Goal: Task Accomplishment & Management: Manage account settings

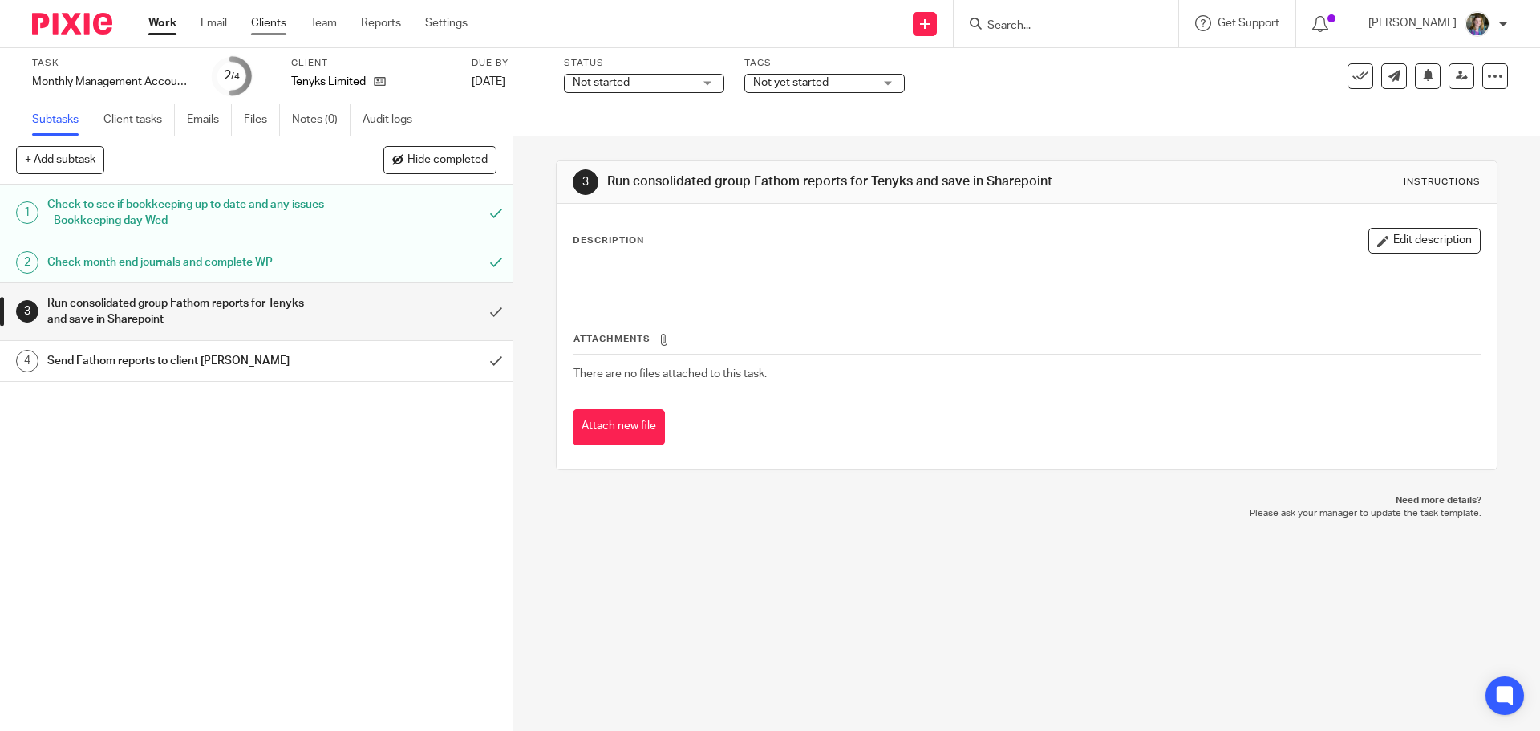
click at [278, 20] on link "Clients" at bounding box center [268, 23] width 35 height 16
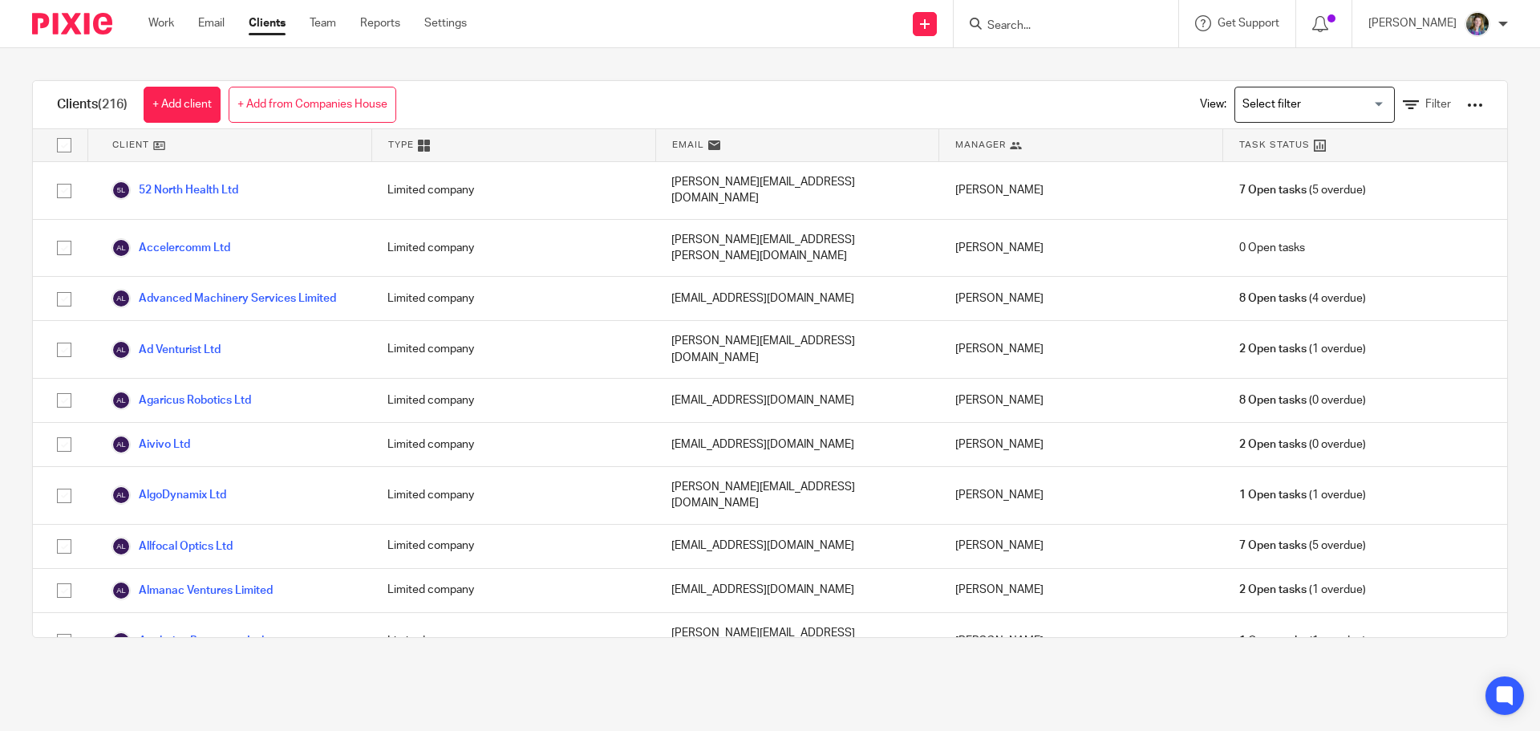
click at [1084, 33] on form at bounding box center [1071, 24] width 171 height 20
click at [1097, 23] on input "Search" at bounding box center [1058, 26] width 144 height 14
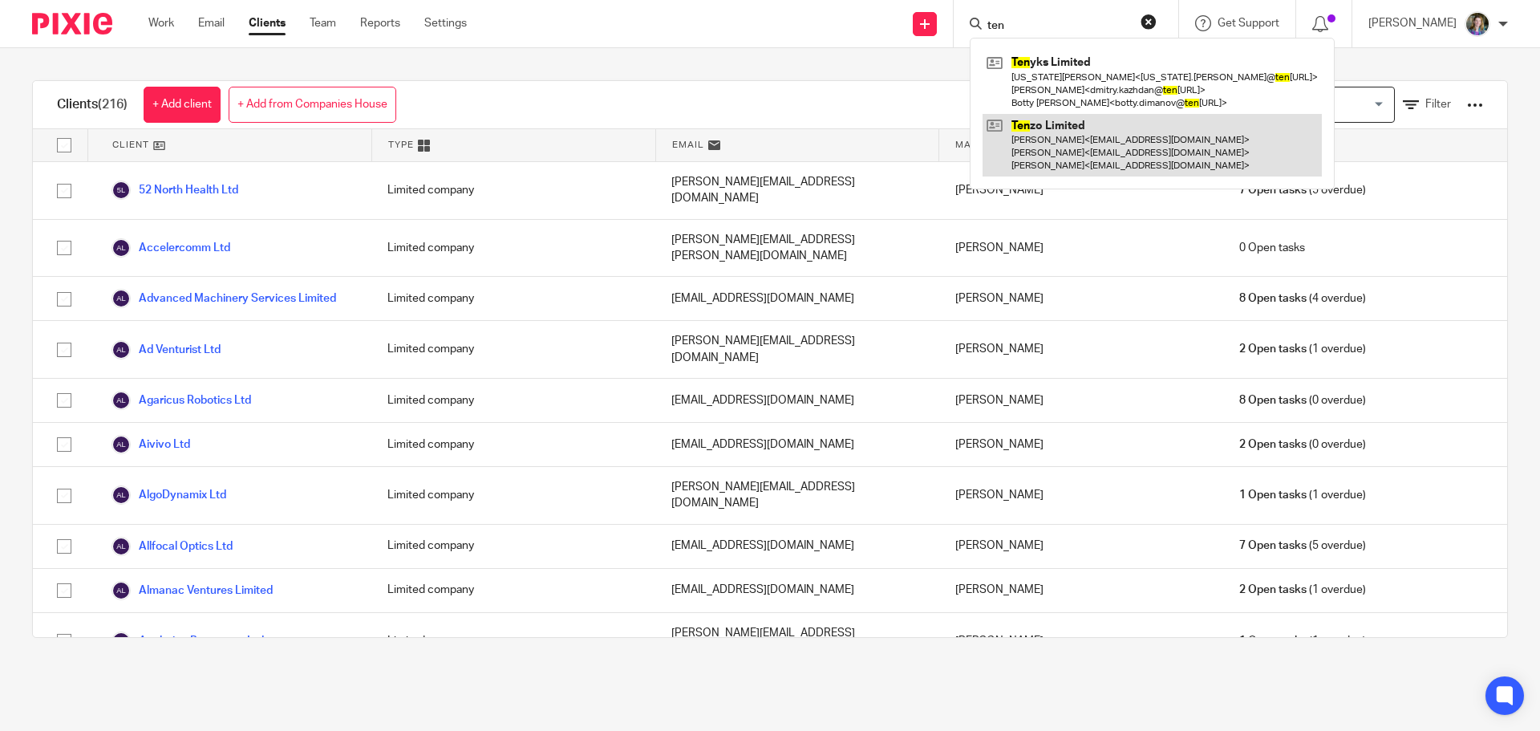
type input "ten"
click at [1102, 139] on link at bounding box center [1151, 145] width 339 height 63
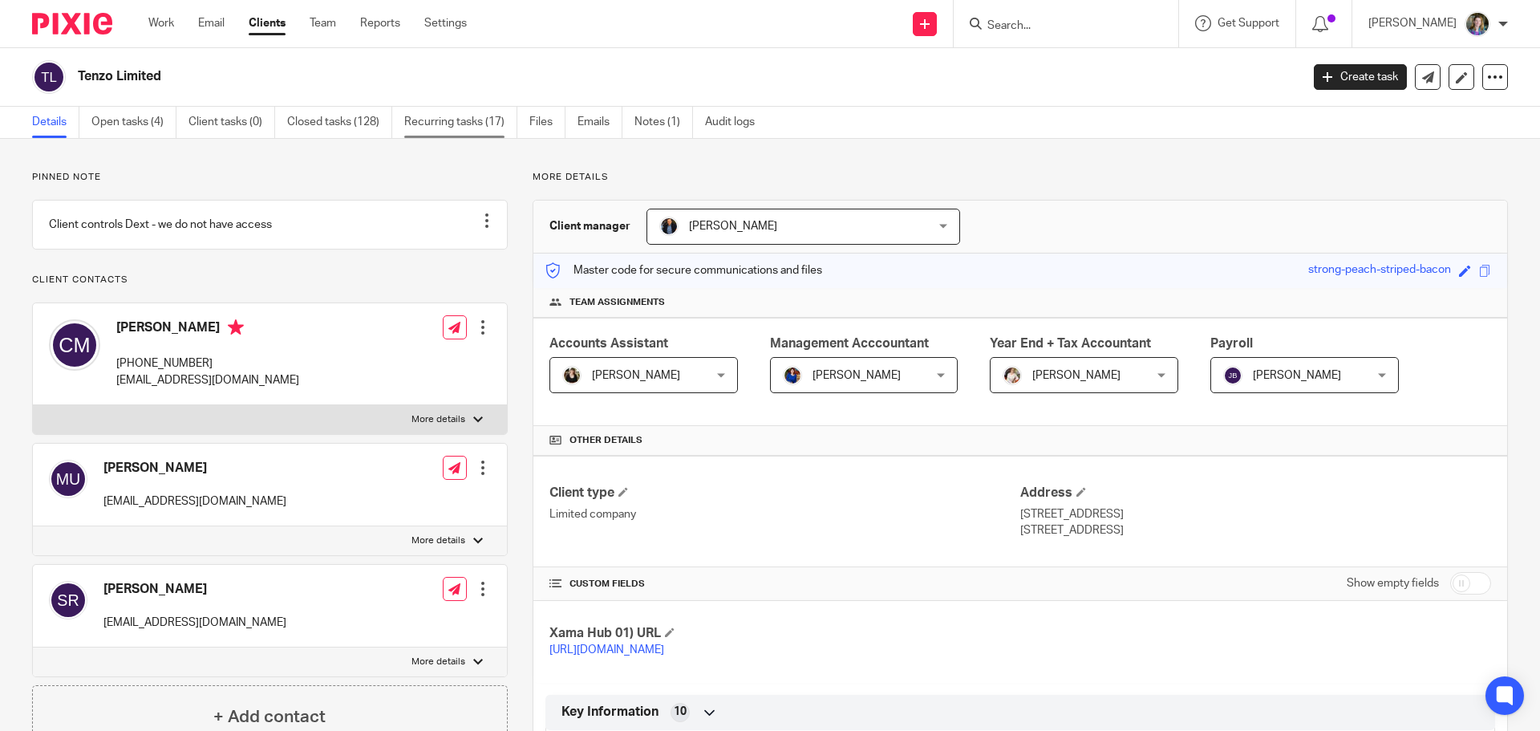
click at [451, 119] on link "Recurring tasks (17)" at bounding box center [460, 122] width 113 height 31
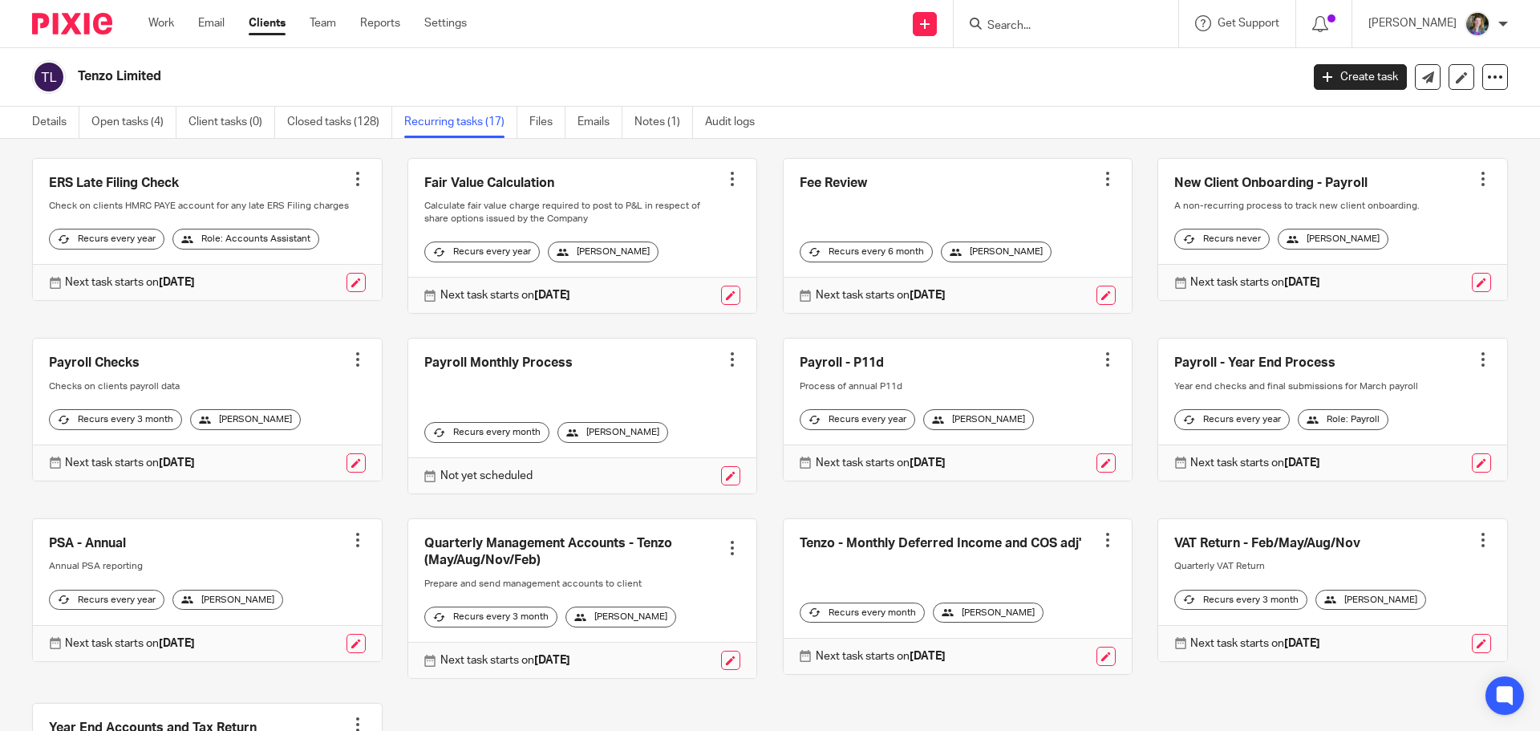
scroll to position [321, 0]
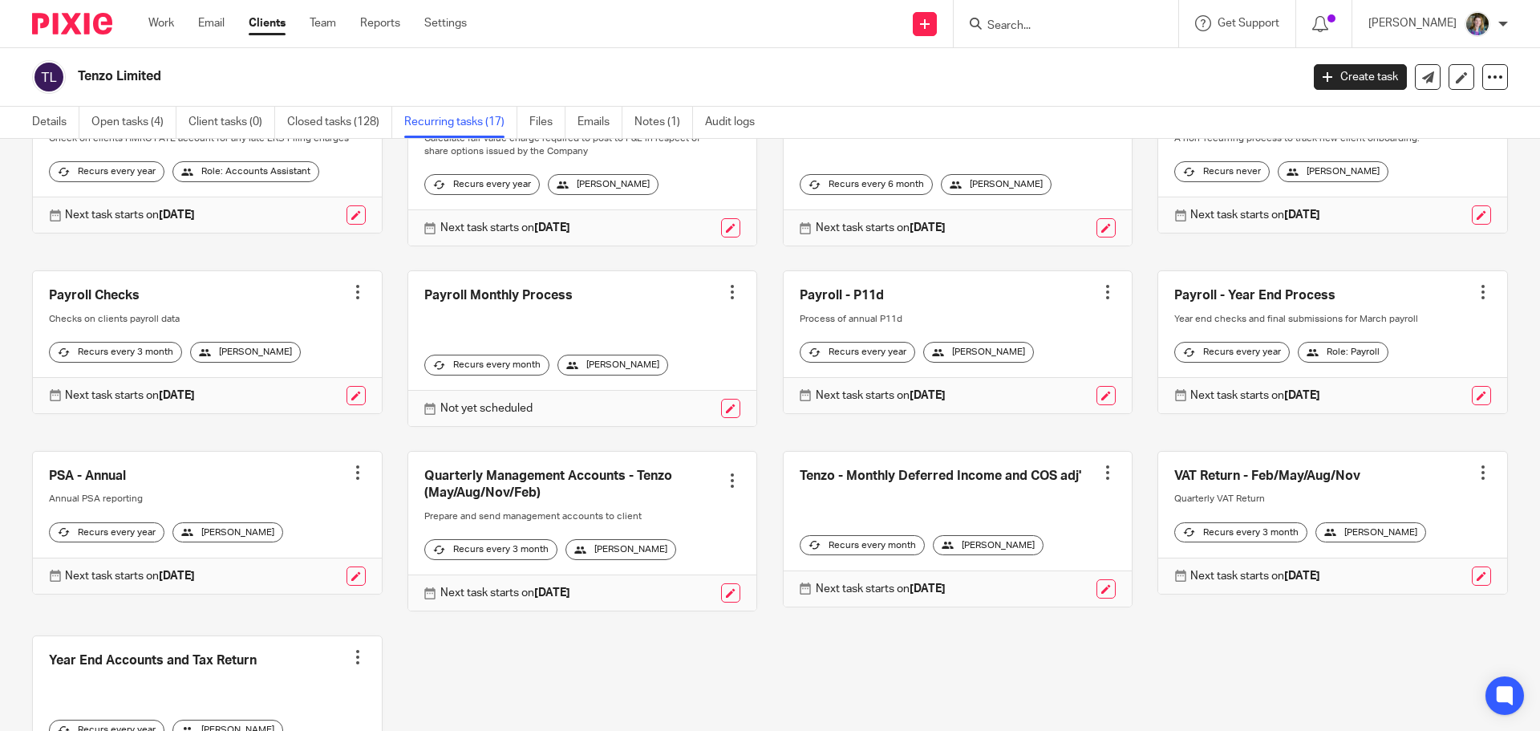
click at [643, 491] on link at bounding box center [582, 531] width 349 height 159
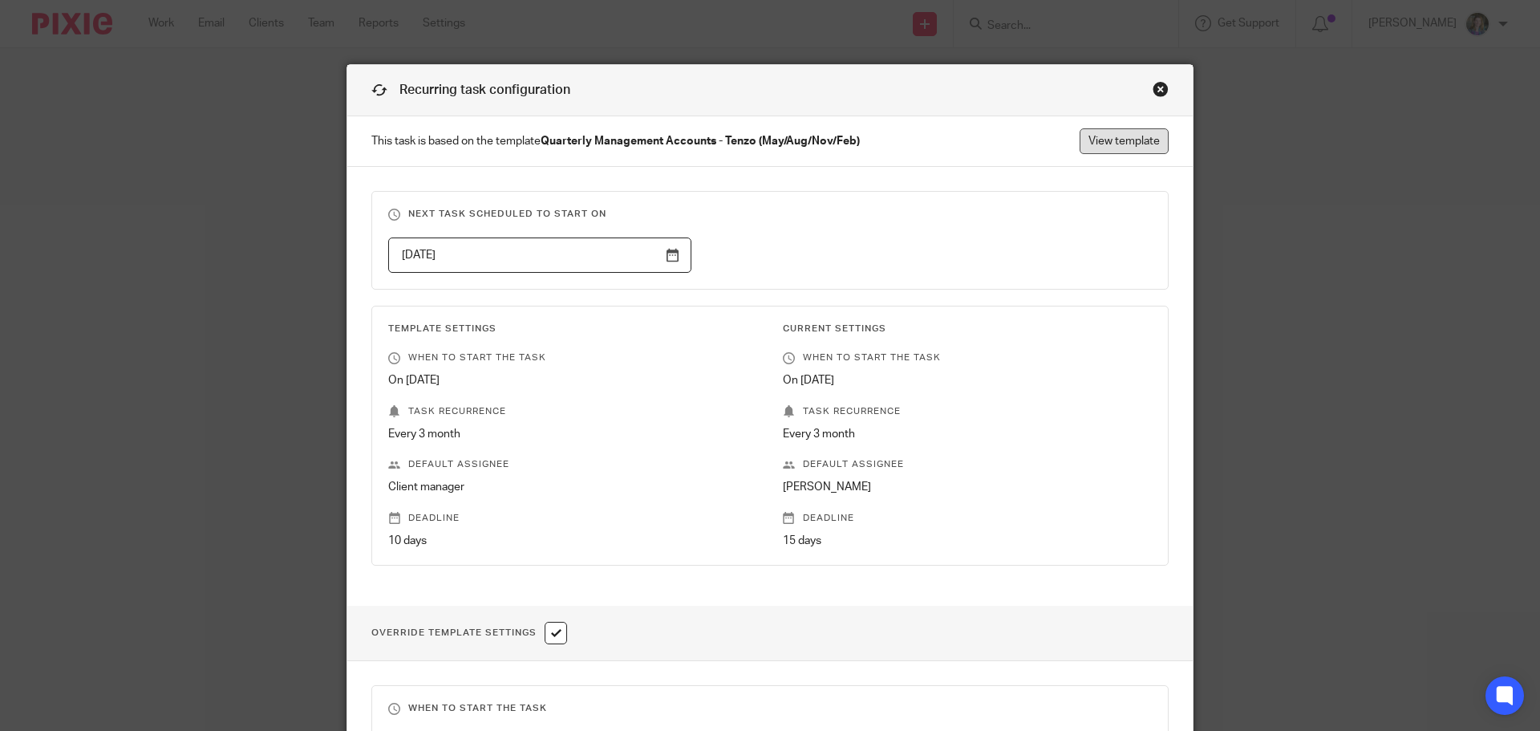
click at [1107, 143] on link "View template" at bounding box center [1124, 141] width 89 height 26
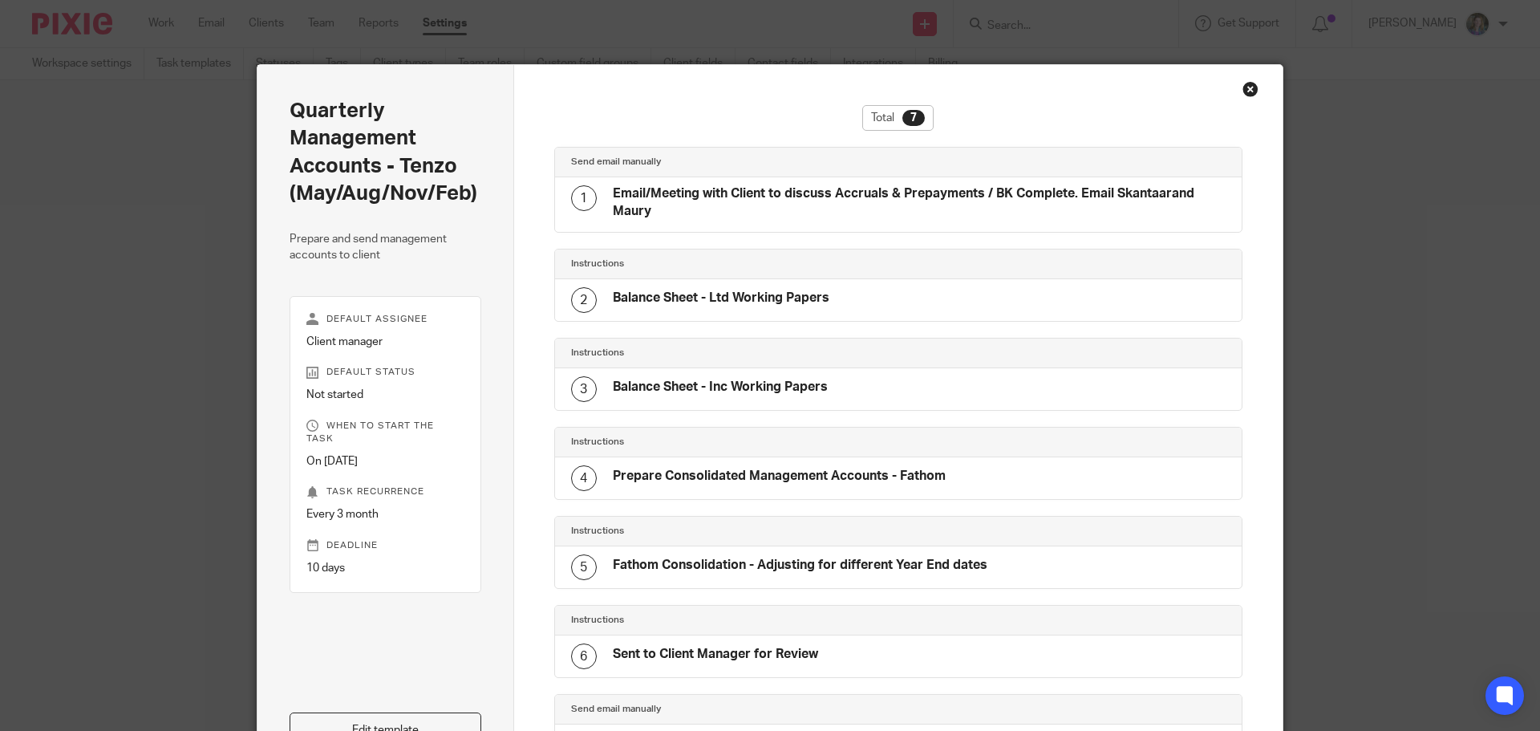
scroll to position [16, 0]
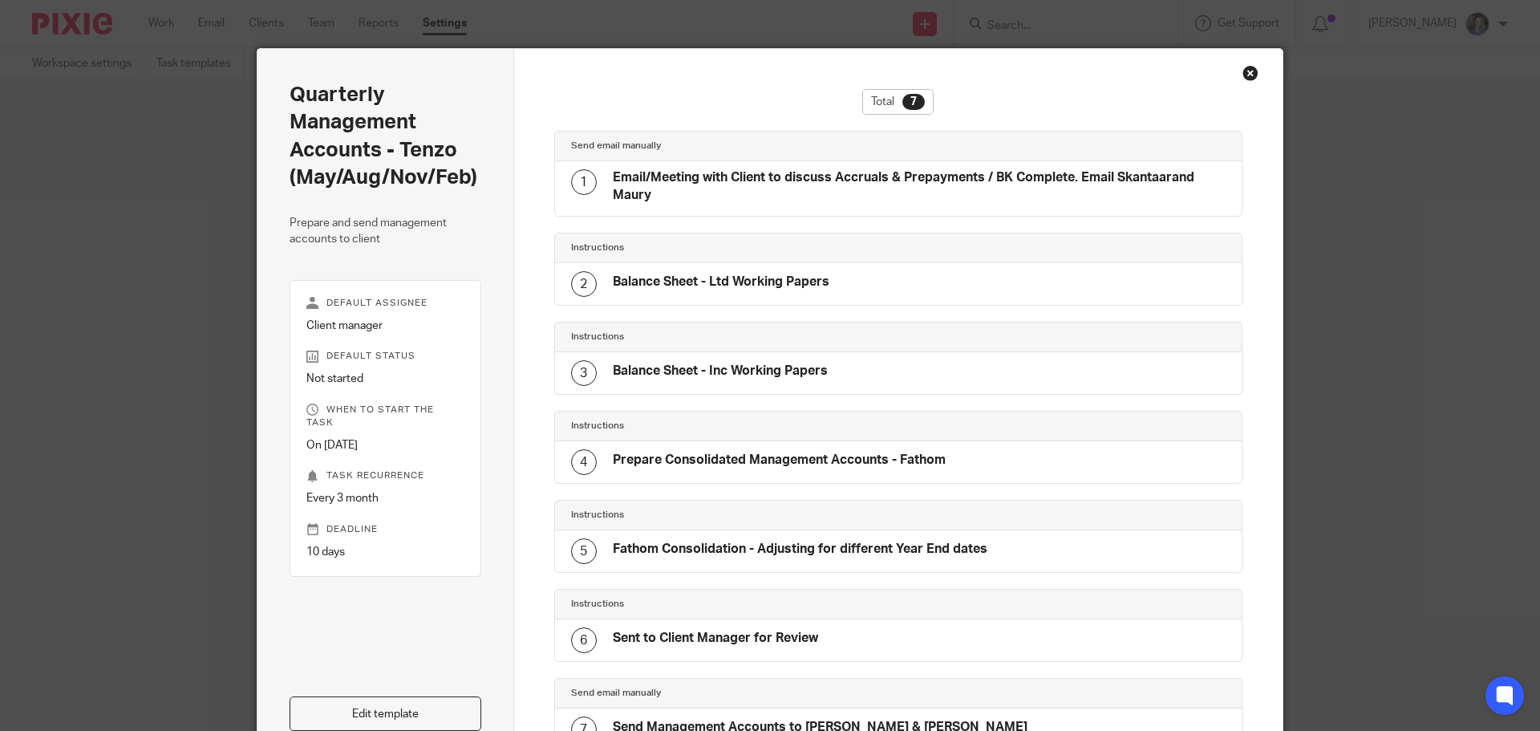
click at [856, 460] on h4 "Prepare Consolidated Management Accounts - Fathom" at bounding box center [779, 460] width 333 height 17
click at [643, 471] on div "Prepare Consolidated Management Accounts - Fathom" at bounding box center [779, 462] width 333 height 21
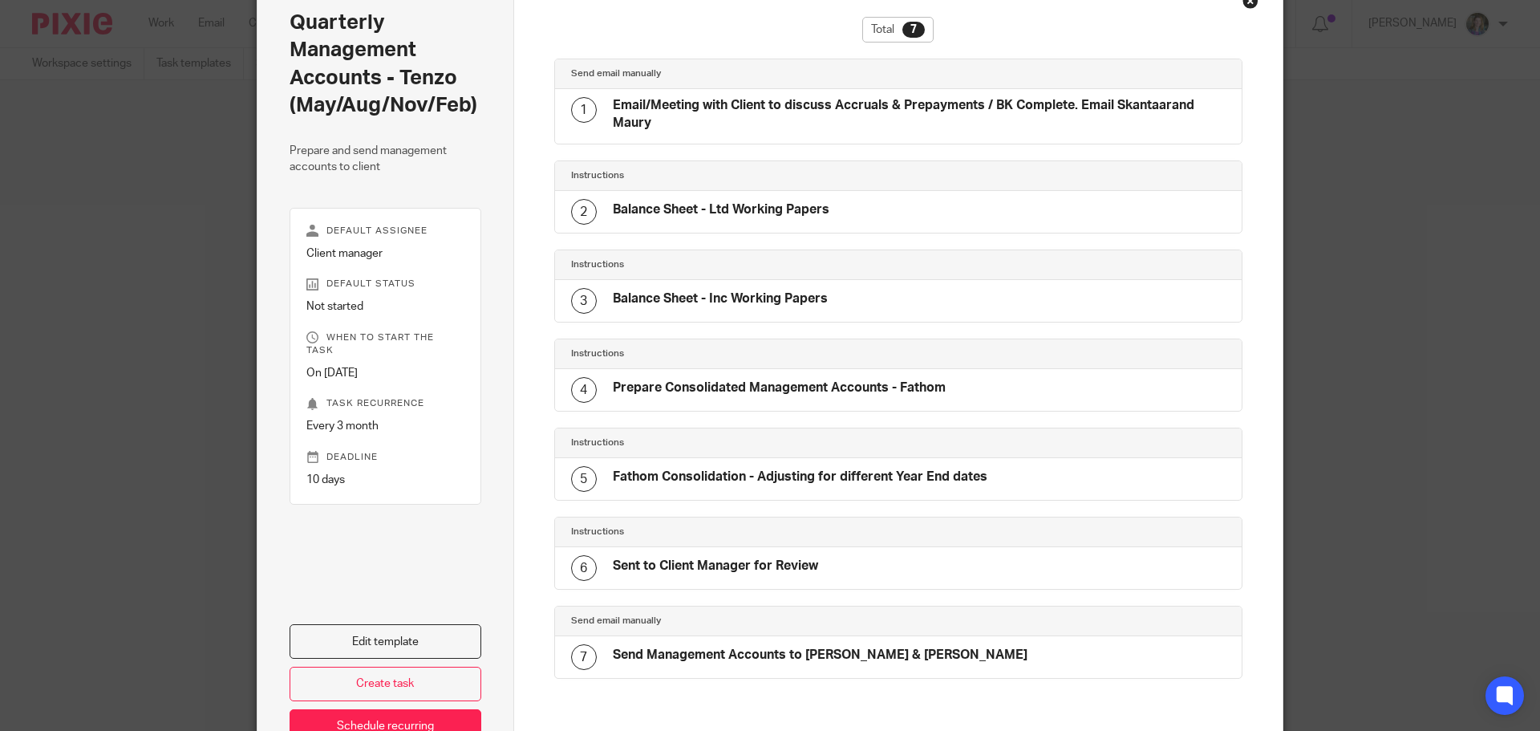
scroll to position [197, 0]
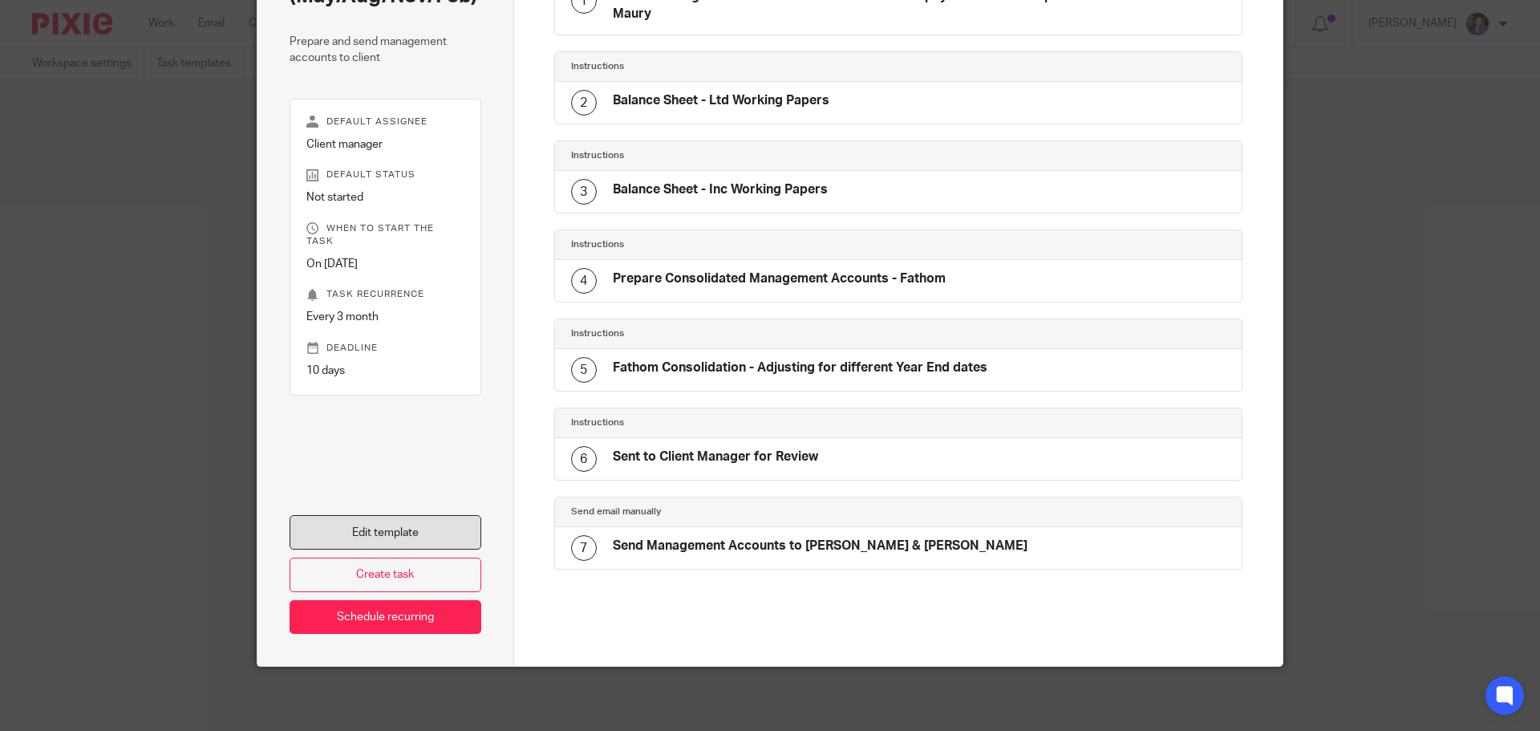
click at [452, 537] on link "Edit template" at bounding box center [386, 532] width 192 height 34
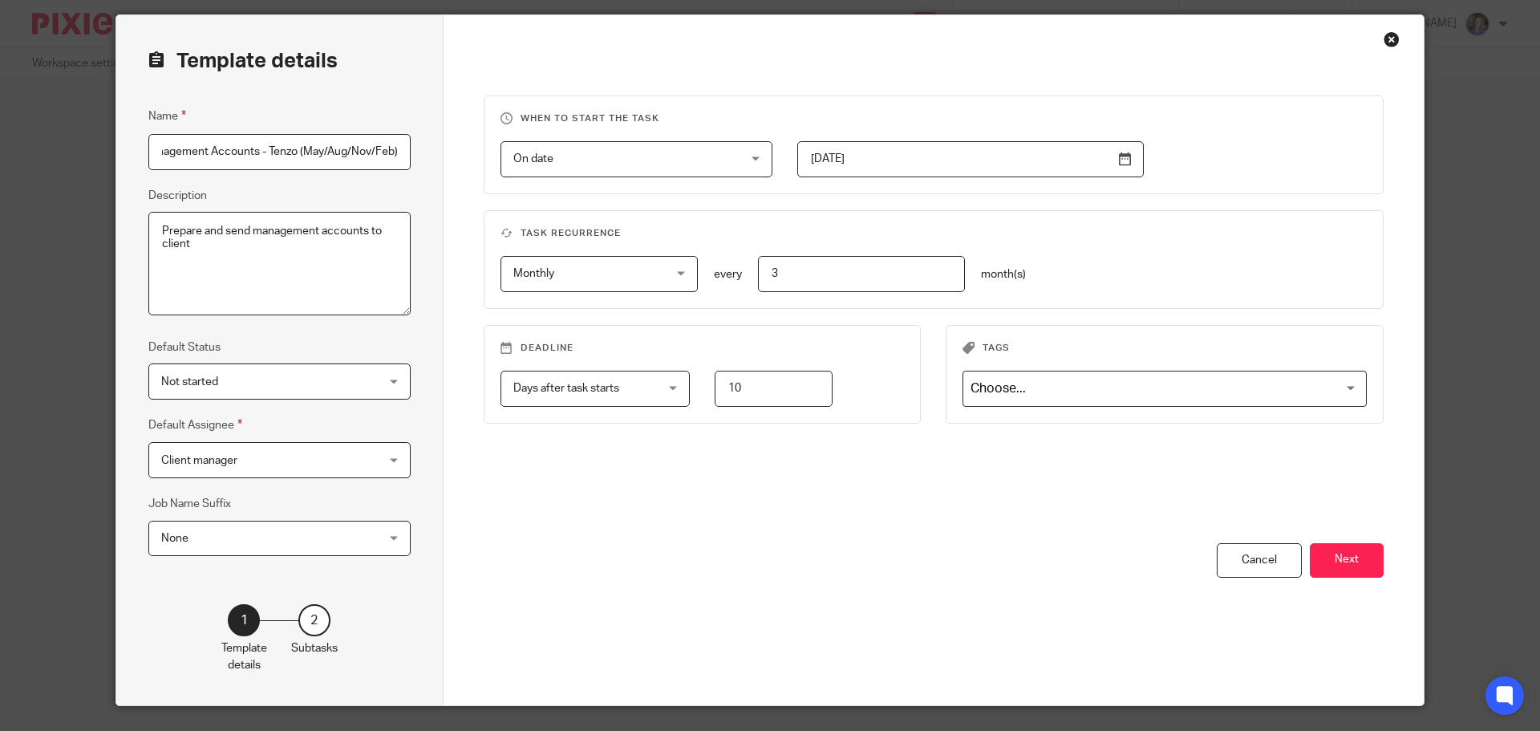
scroll to position [89, 0]
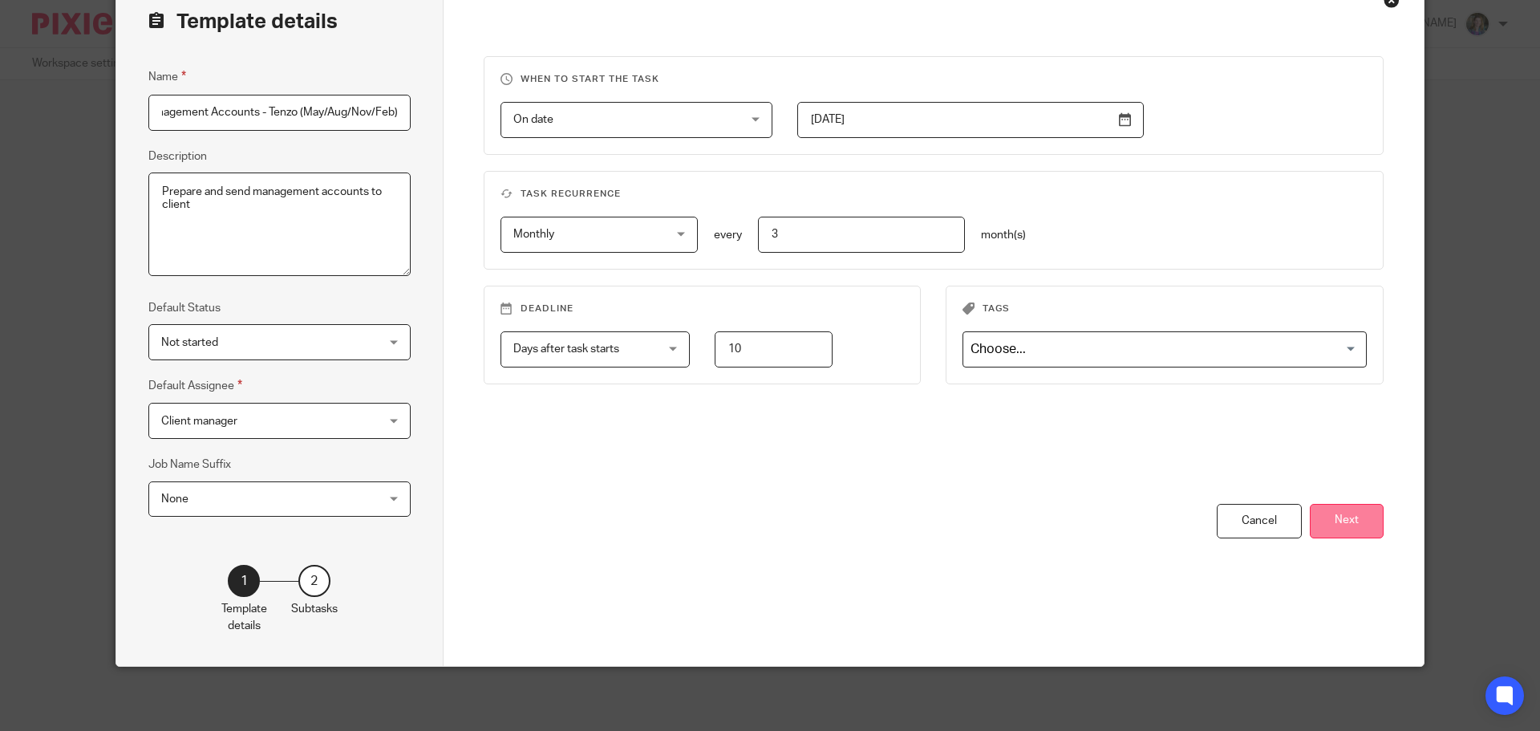
click at [1356, 526] on button "Next" at bounding box center [1347, 521] width 74 height 34
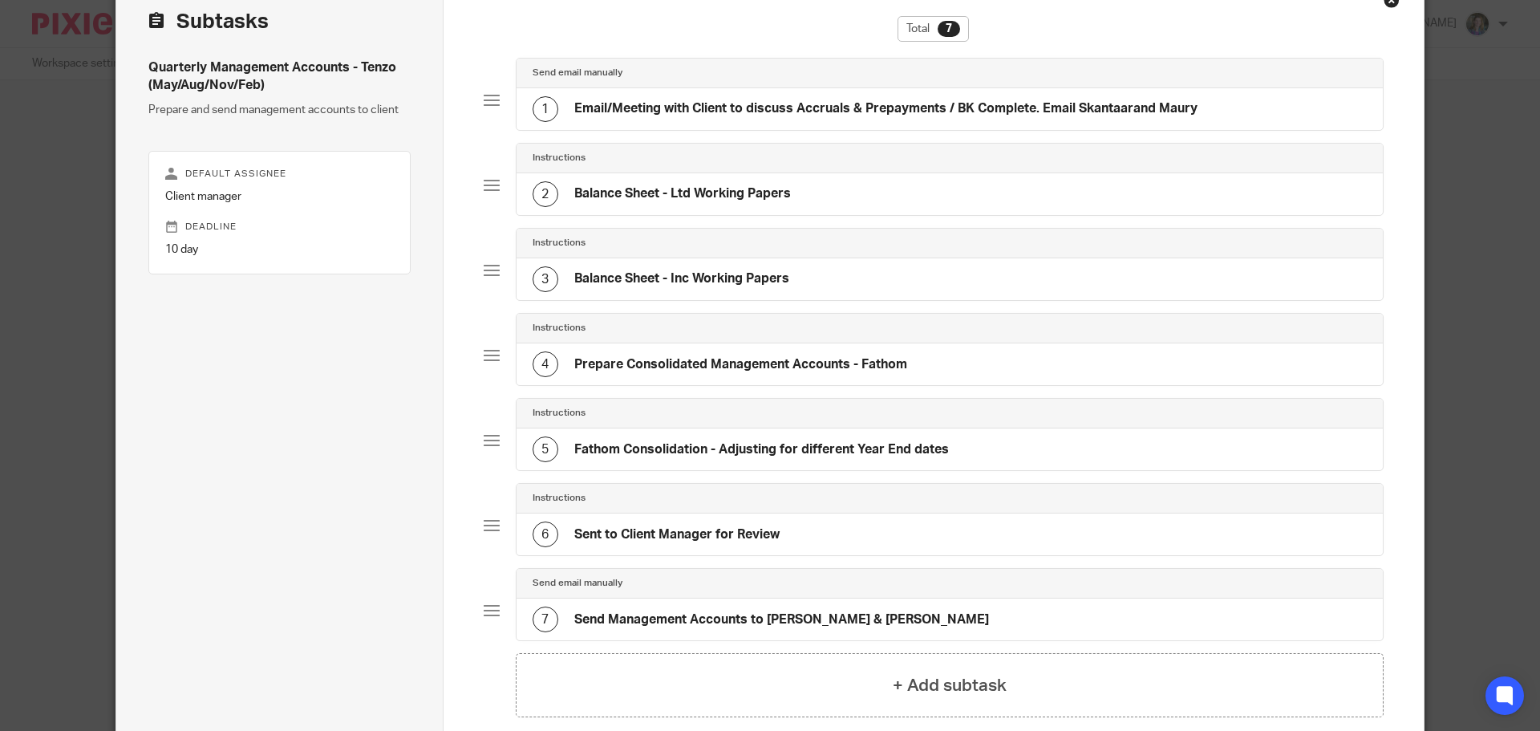
click at [820, 368] on h4 "Prepare Consolidated Management Accounts - Fathom" at bounding box center [740, 364] width 333 height 17
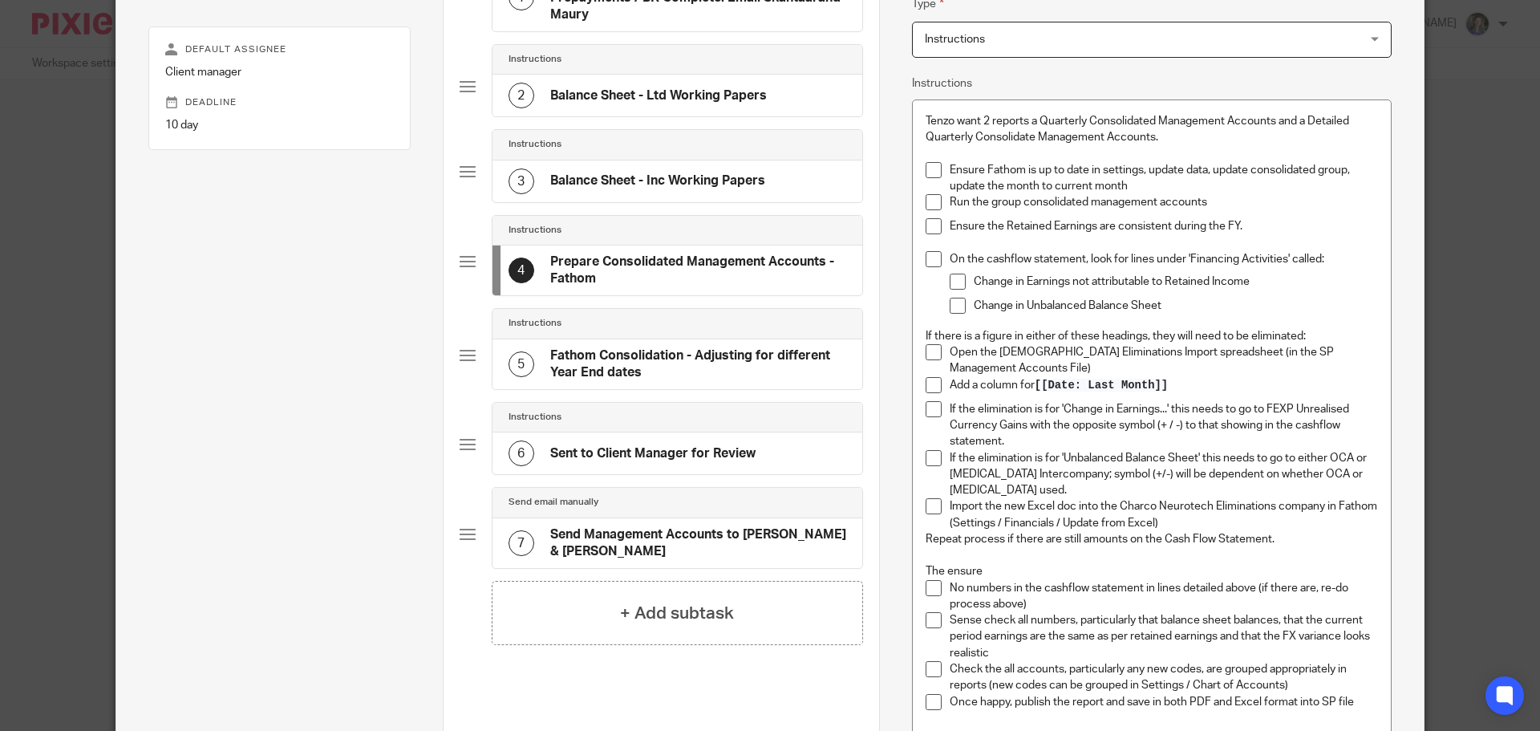
scroll to position [249, 0]
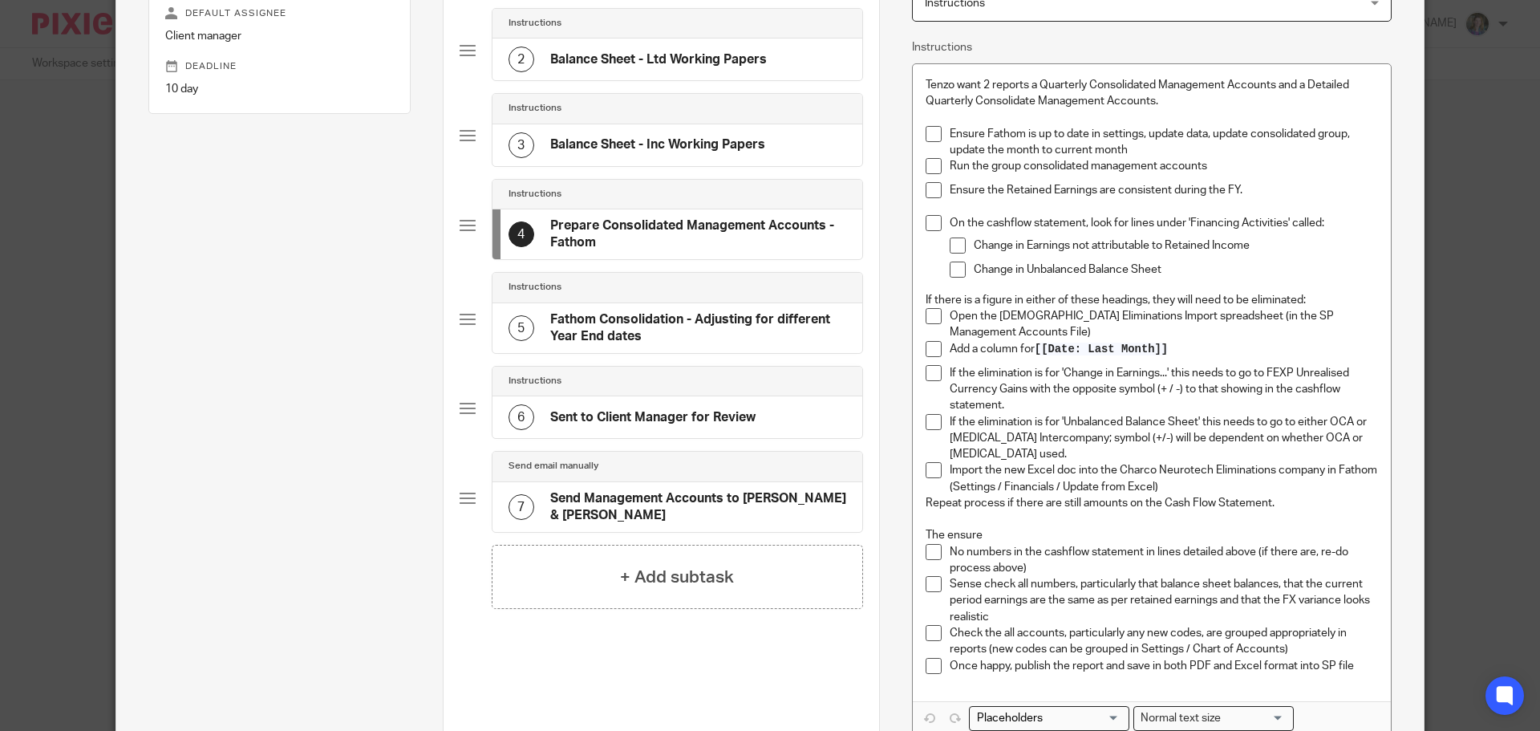
click at [802, 326] on h4 "Fathom Consolidation - Adjusting for different Year End dates" at bounding box center [698, 328] width 296 height 34
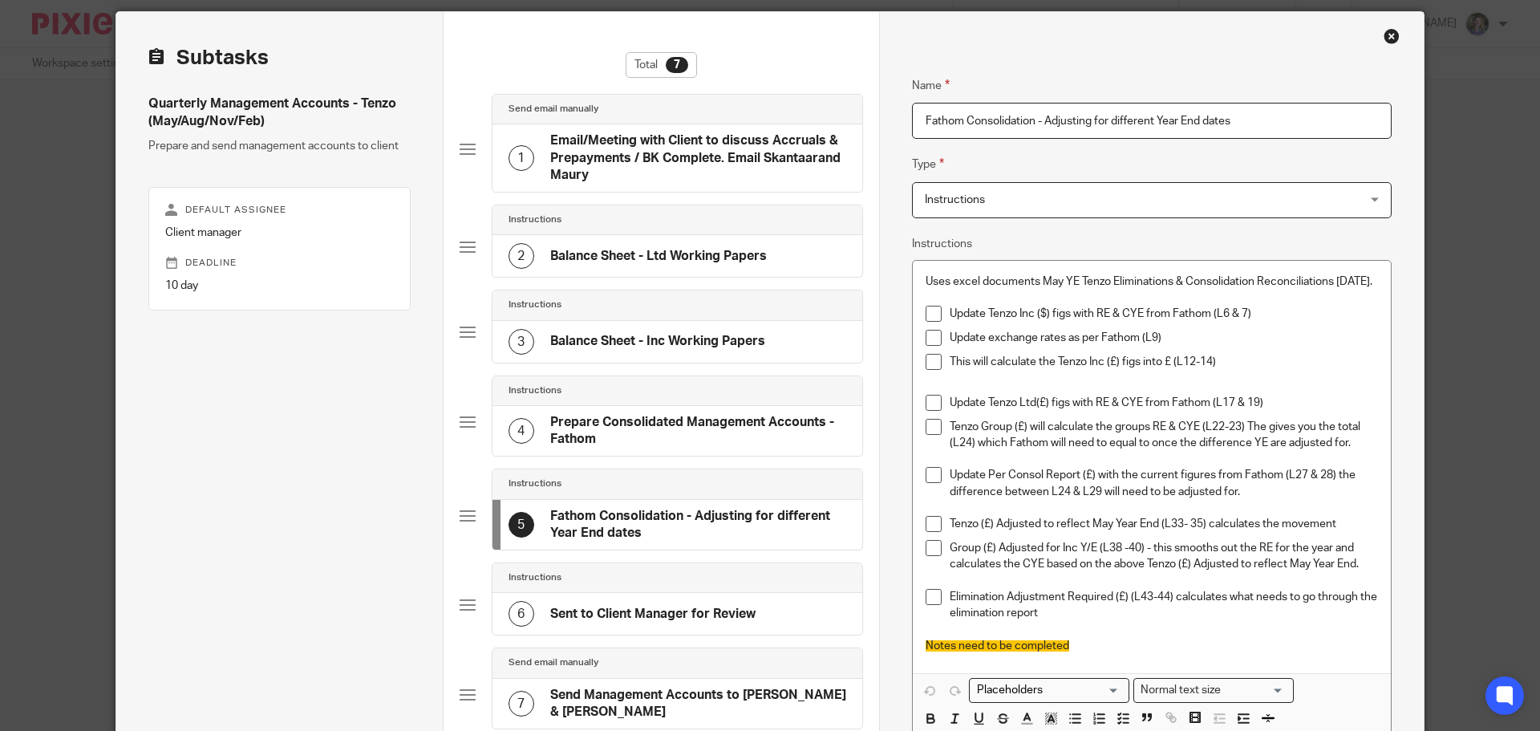
scroll to position [80, 0]
